Goal: Task Accomplishment & Management: Manage account settings

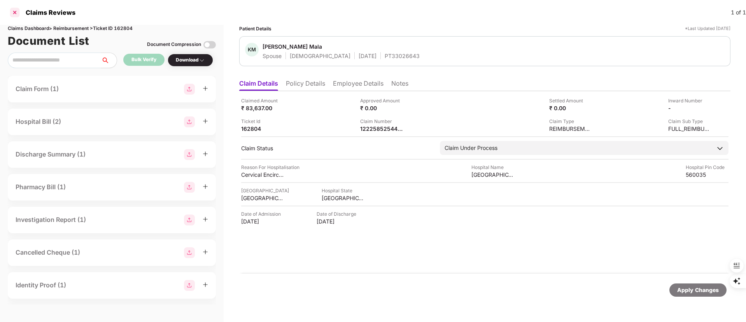
click at [14, 8] on div at bounding box center [15, 12] width 12 height 12
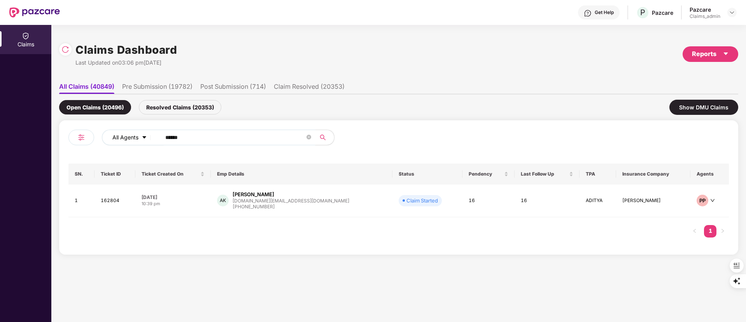
drag, startPoint x: 192, startPoint y: 133, endPoint x: 120, endPoint y: 131, distance: 72.0
click at [122, 131] on div "All Agents ******" at bounding box center [300, 138] width 397 height 16
paste input "text"
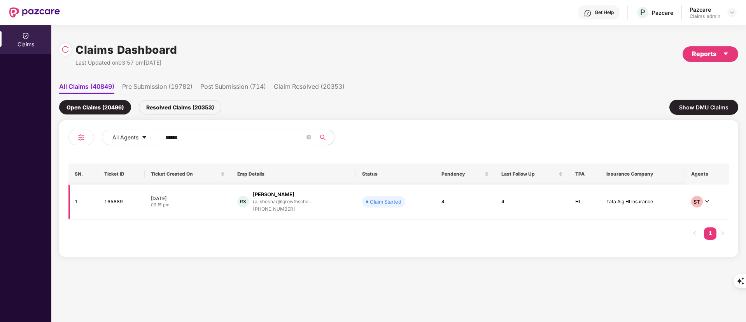
type input "******"
click at [269, 204] on div "raj.shekhar@growthscho..." at bounding box center [282, 201] width 59 height 7
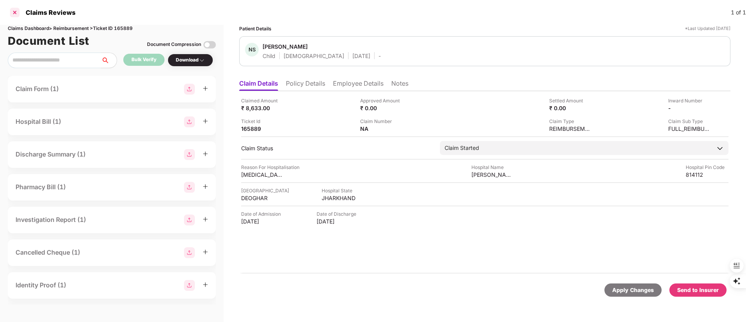
click at [14, 15] on div at bounding box center [15, 12] width 12 height 12
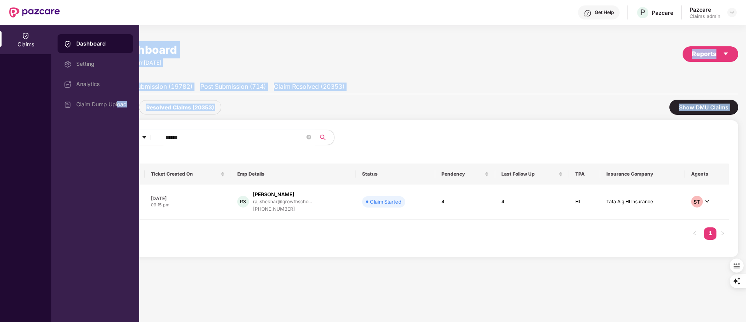
drag, startPoint x: 212, startPoint y: 144, endPoint x: 119, endPoint y: 139, distance: 93.2
click at [119, 139] on div "Claims Dashboard Setting Analytics Claim Dump Upload Claims Dashboard Last Upda…" at bounding box center [373, 173] width 746 height 297
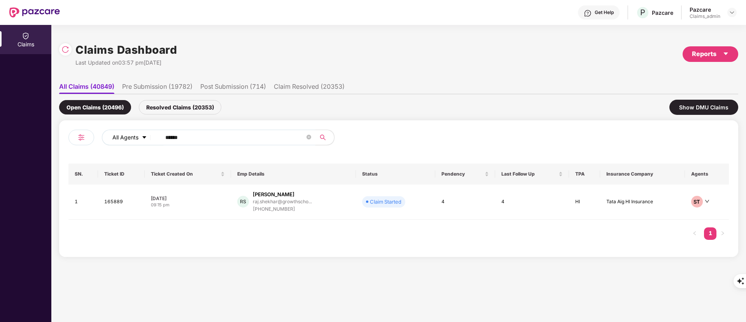
drag, startPoint x: 197, startPoint y: 141, endPoint x: 133, endPoint y: 140, distance: 64.6
click at [133, 140] on div "All Agents ******" at bounding box center [300, 138] width 397 height 16
paste input "text"
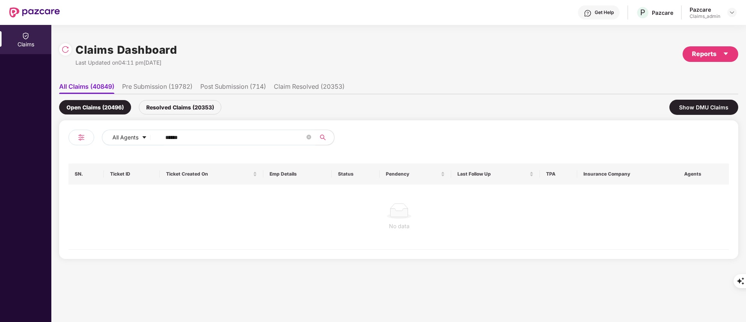
type input "******"
click at [182, 101] on div "Resolved Claims (20353)" at bounding box center [180, 107] width 83 height 14
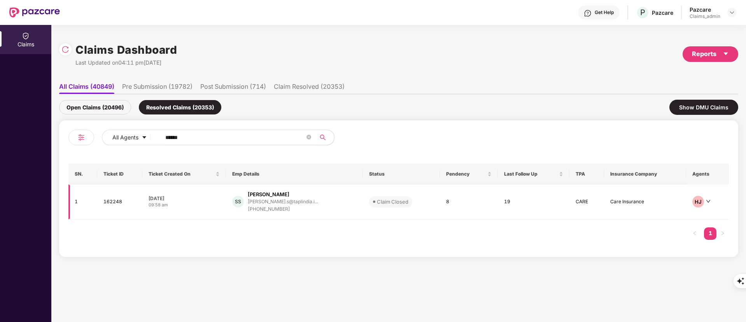
click at [269, 207] on div "[PHONE_NUMBER]" at bounding box center [283, 208] width 70 height 7
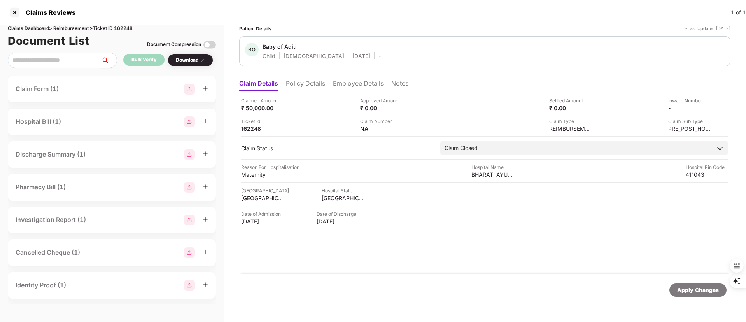
drag, startPoint x: 355, startPoint y: 55, endPoint x: 390, endPoint y: 55, distance: 35.0
click at [390, 55] on div "BO Baby of Aditi Child [DEMOGRAPHIC_DATA] [DATE] -" at bounding box center [485, 51] width 480 height 17
click at [16, 13] on div at bounding box center [15, 12] width 12 height 12
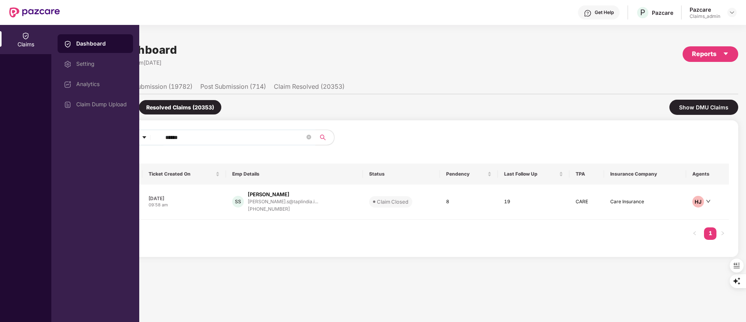
drag, startPoint x: 205, startPoint y: 140, endPoint x: 137, endPoint y: 135, distance: 69.1
click at [137, 135] on div "Claims Dashboard Setting Analytics Claim Dump Upload Claims Dashboard Last Upda…" at bounding box center [373, 173] width 746 height 297
paste input "text"
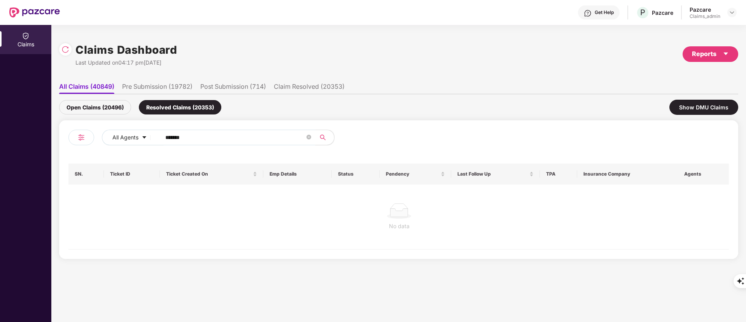
type input "******"
click at [113, 109] on div "Open Claims (20496)" at bounding box center [95, 107] width 72 height 14
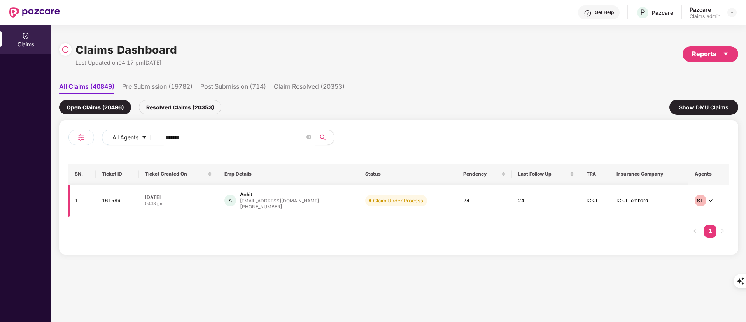
click at [309, 206] on div "A Ankit [EMAIL_ADDRESS][DOMAIN_NAME] [PHONE_NUMBER]" at bounding box center [289, 201] width 129 height 20
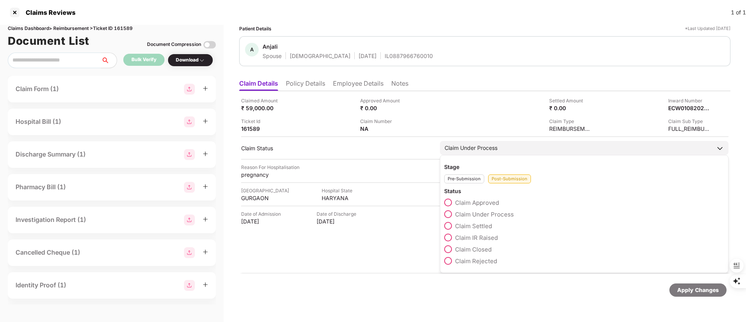
click at [455, 226] on label "Claim Settled" at bounding box center [468, 226] width 48 height 8
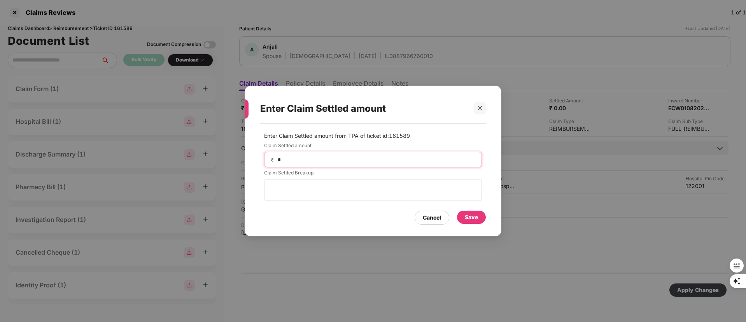
drag, startPoint x: 296, startPoint y: 159, endPoint x: 223, endPoint y: 158, distance: 73.2
click at [223, 158] on div "Enter Claim Settled amount Enter Claim Settled amount from TPA of ticket id: 16…" at bounding box center [373, 161] width 746 height 322
type input "*****"
click at [470, 211] on div "Save" at bounding box center [471, 217] width 29 height 13
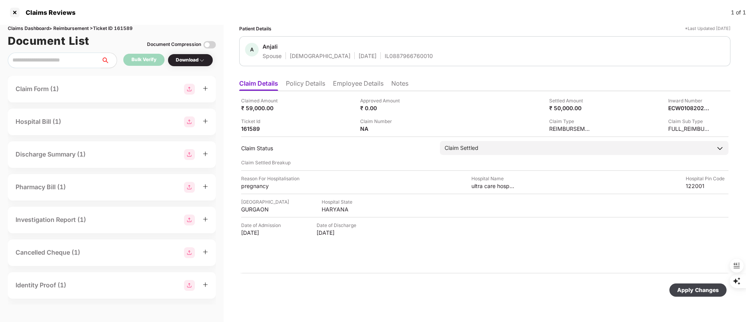
click at [312, 84] on li "Policy Details" at bounding box center [305, 84] width 39 height 11
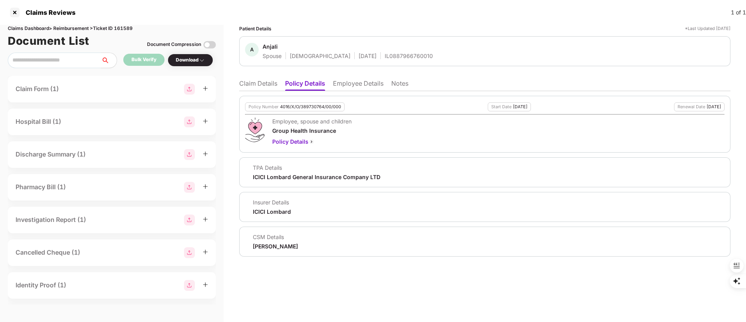
click at [350, 83] on li "Employee Details" at bounding box center [358, 84] width 51 height 11
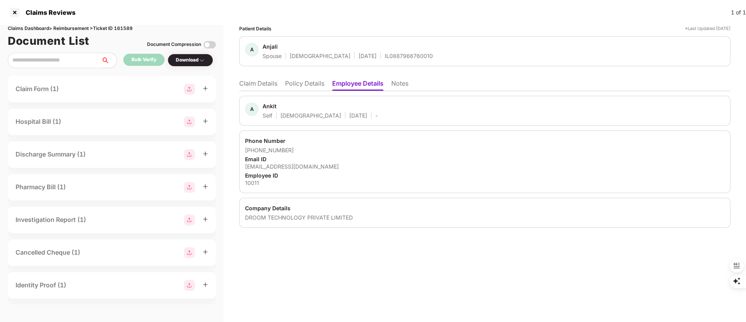
click at [264, 83] on li "Claim Details" at bounding box center [258, 84] width 38 height 11
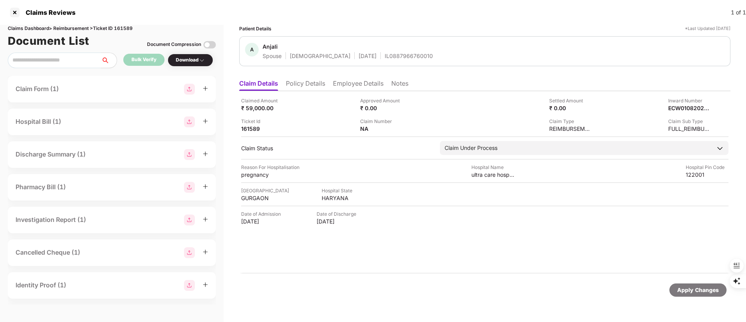
drag, startPoint x: 311, startPoint y: 86, endPoint x: 342, endPoint y: 85, distance: 31.1
click at [311, 86] on li "Policy Details" at bounding box center [305, 84] width 39 height 11
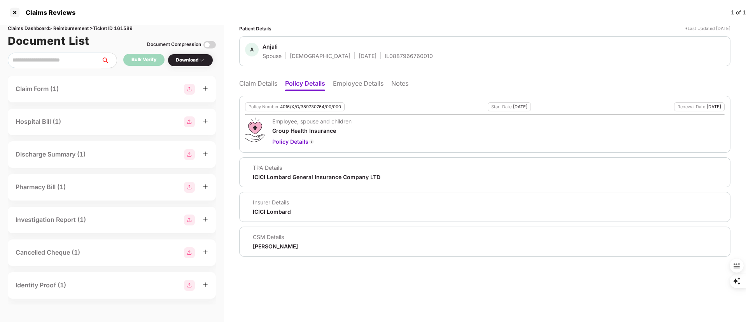
click at [354, 83] on li "Employee Details" at bounding box center [358, 84] width 51 height 11
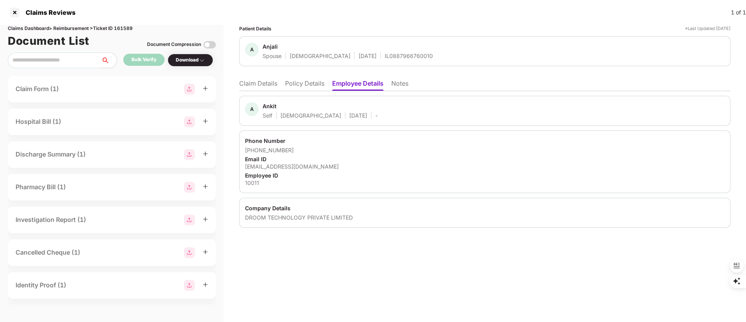
click at [260, 82] on li "Claim Details" at bounding box center [258, 84] width 38 height 11
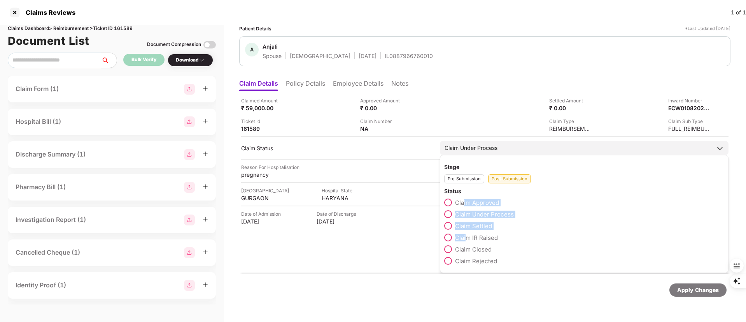
drag, startPoint x: 465, startPoint y: 203, endPoint x: 462, endPoint y: 230, distance: 27.9
click at [465, 238] on div "Claim Approved Claim Under Process Claim Settled Claim IR Raised Claim Closed C…" at bounding box center [584, 233] width 280 height 70
click at [460, 228] on span "Claim Settled" at bounding box center [473, 225] width 37 height 7
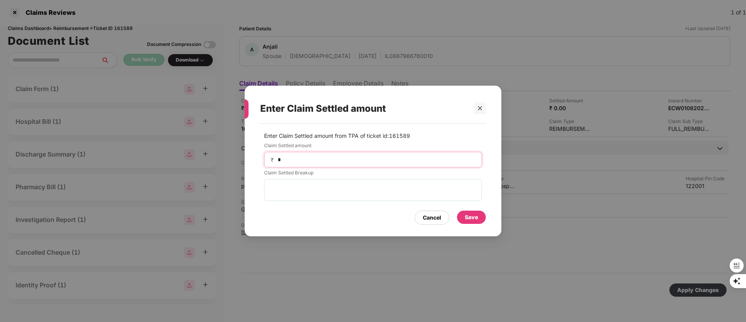
drag, startPoint x: 355, startPoint y: 161, endPoint x: 157, endPoint y: 161, distance: 198.1
click at [157, 161] on div "Enter Claim Settled amount Enter Claim Settled amount from TPA of ticket id: 16…" at bounding box center [373, 161] width 746 height 322
type input "*****"
click at [469, 222] on div "Save" at bounding box center [471, 217] width 29 height 13
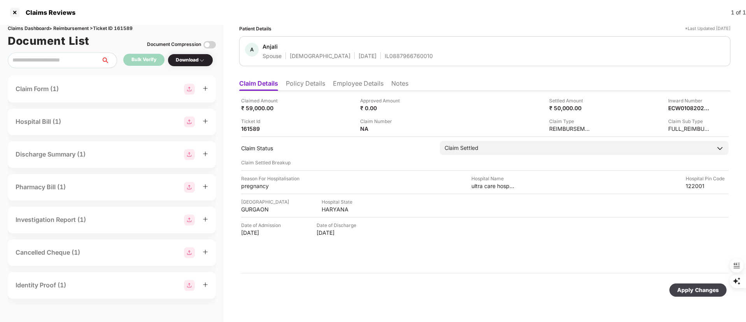
click at [706, 295] on div "Apply Changes" at bounding box center [698, 289] width 57 height 13
